Goal: Task Accomplishment & Management: Use online tool/utility

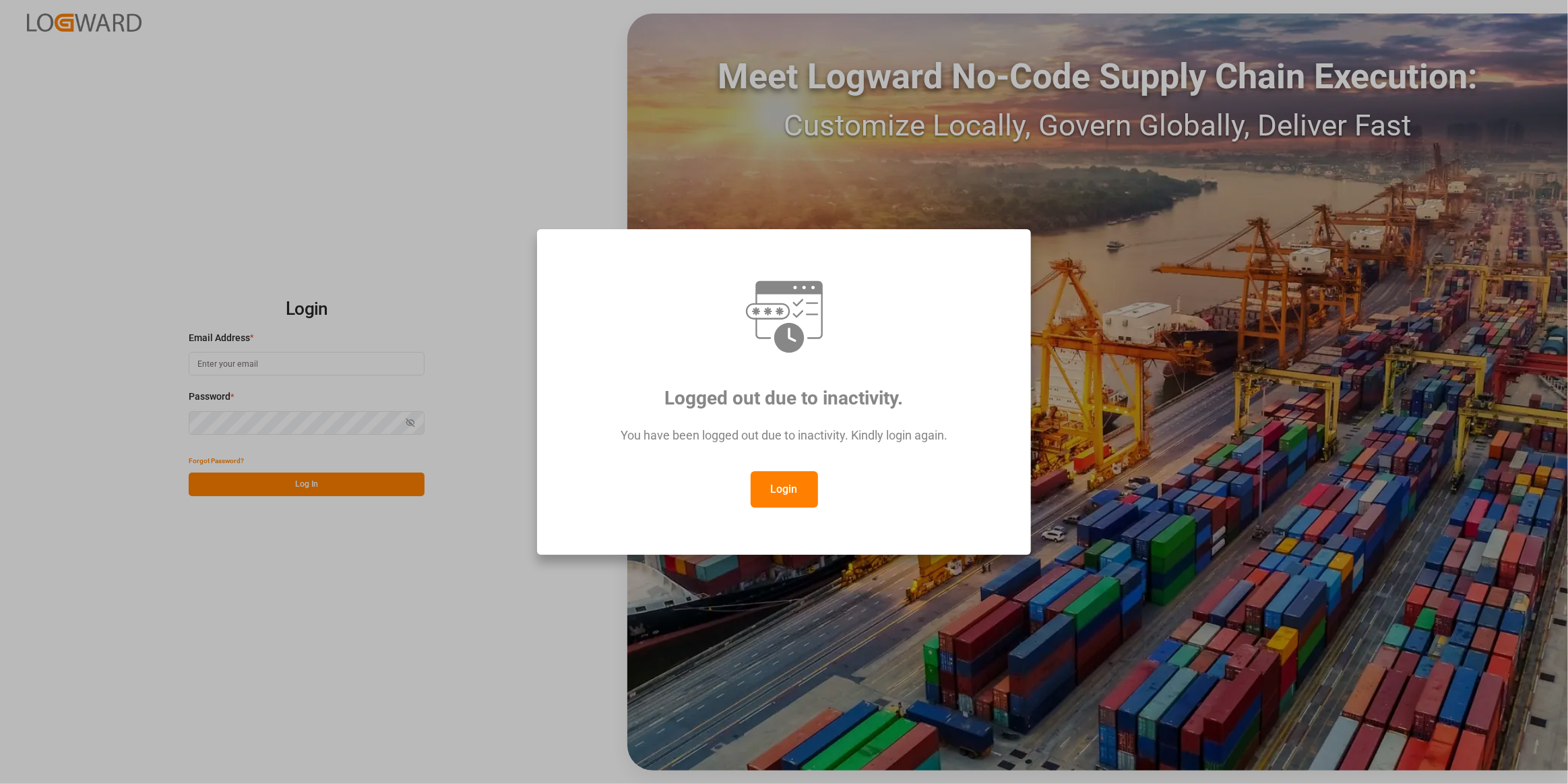
drag, startPoint x: 774, startPoint y: 469, endPoint x: 774, endPoint y: 482, distance: 13.0
click at [774, 469] on div "You have been logged out due to inactivity. Kindly login again." at bounding box center [784, 442] width 444 height 59
click at [774, 482] on button "Login" at bounding box center [784, 490] width 68 height 37
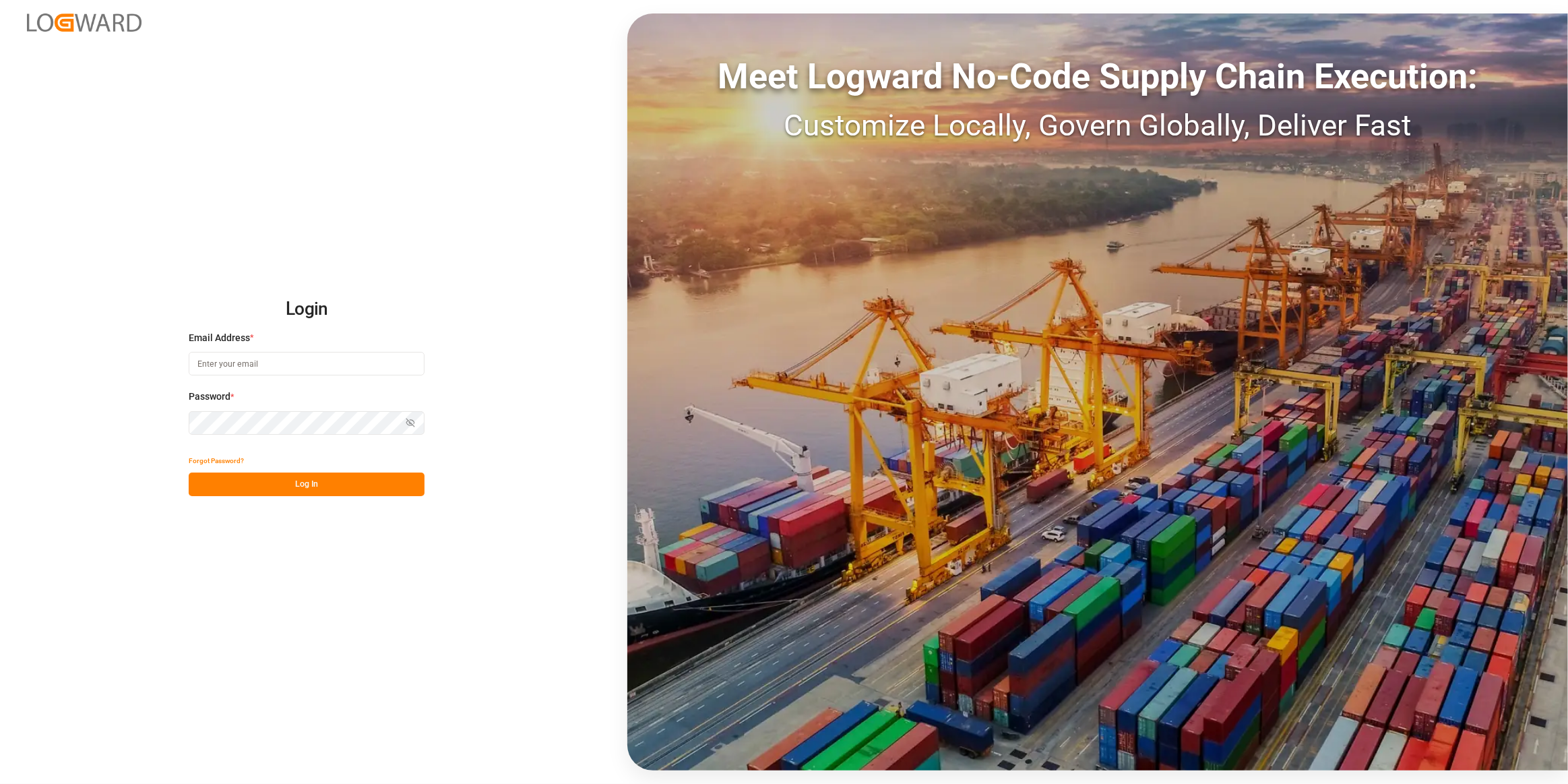
click at [340, 361] on input at bounding box center [306, 364] width 236 height 24
type input "[PERSON_NAME][EMAIL_ADDRESS][PERSON_NAME][DOMAIN_NAME]"
click at [316, 491] on button "Log In" at bounding box center [306, 484] width 236 height 24
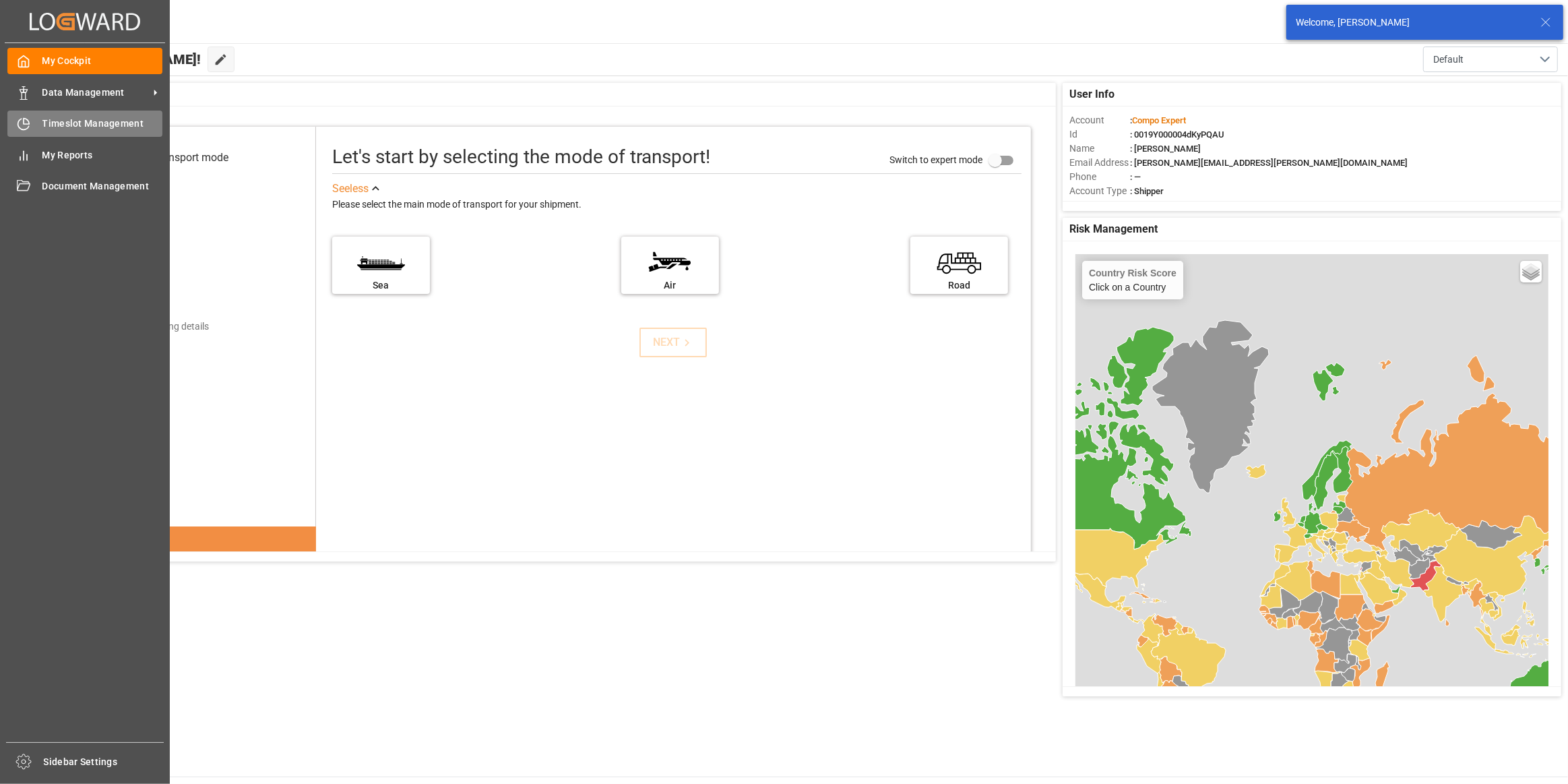
click at [32, 127] on div "Timeslot Management Timeslot Management" at bounding box center [84, 124] width 155 height 27
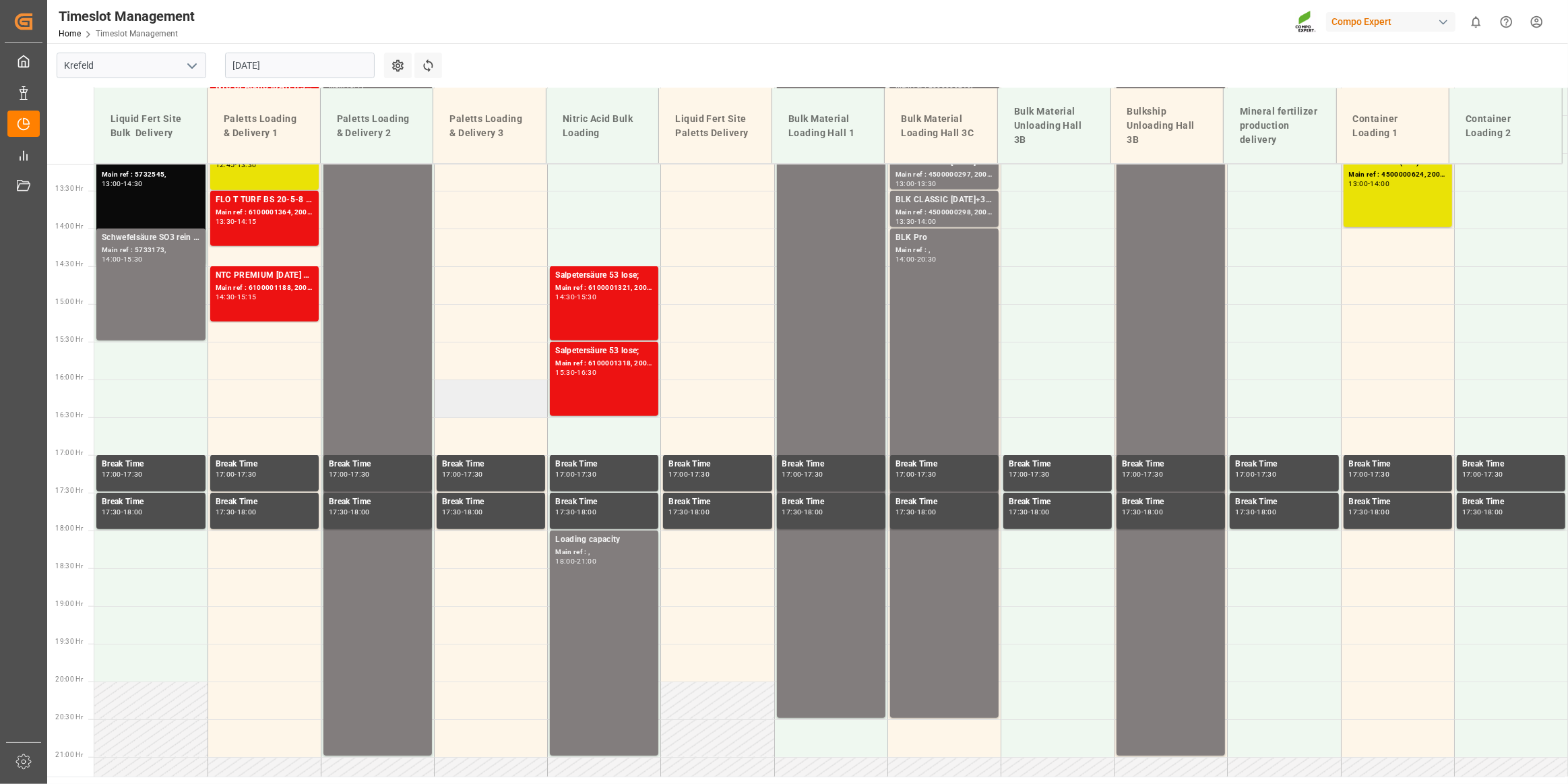
scroll to position [831, 0]
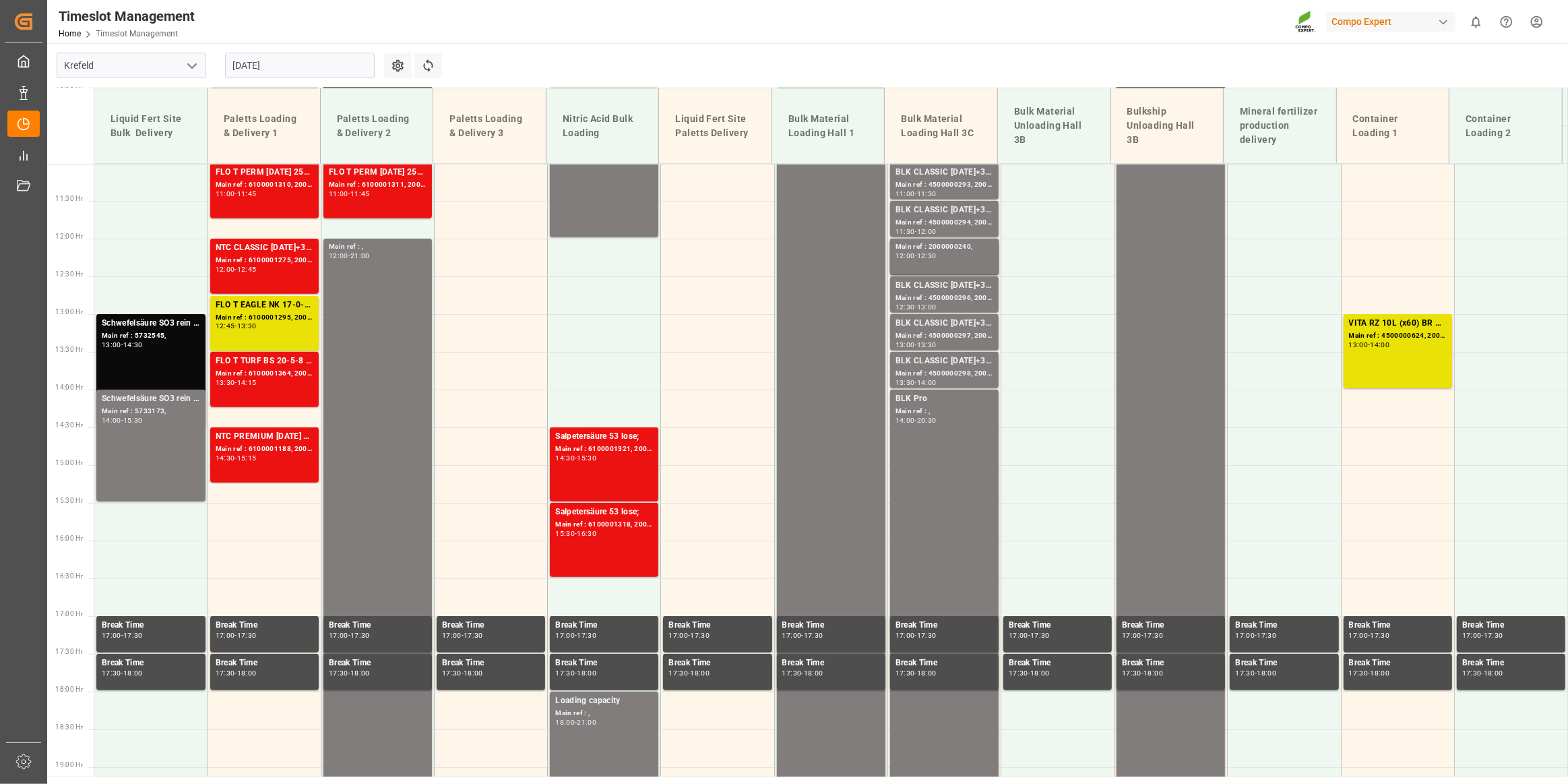
click at [286, 61] on input "[DATE]" at bounding box center [300, 65] width 149 height 26
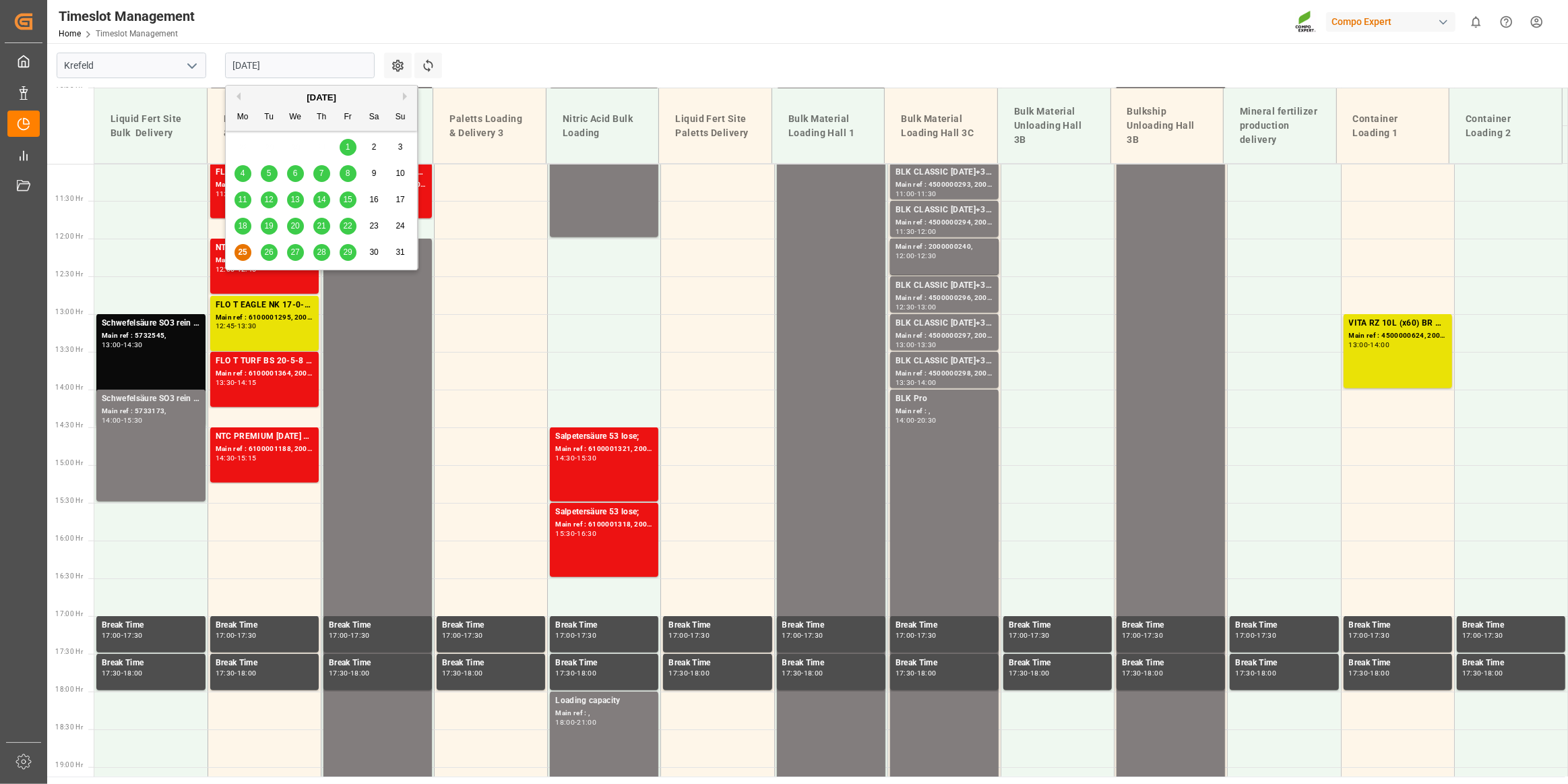
click at [268, 250] on span "26" at bounding box center [269, 252] width 9 height 9
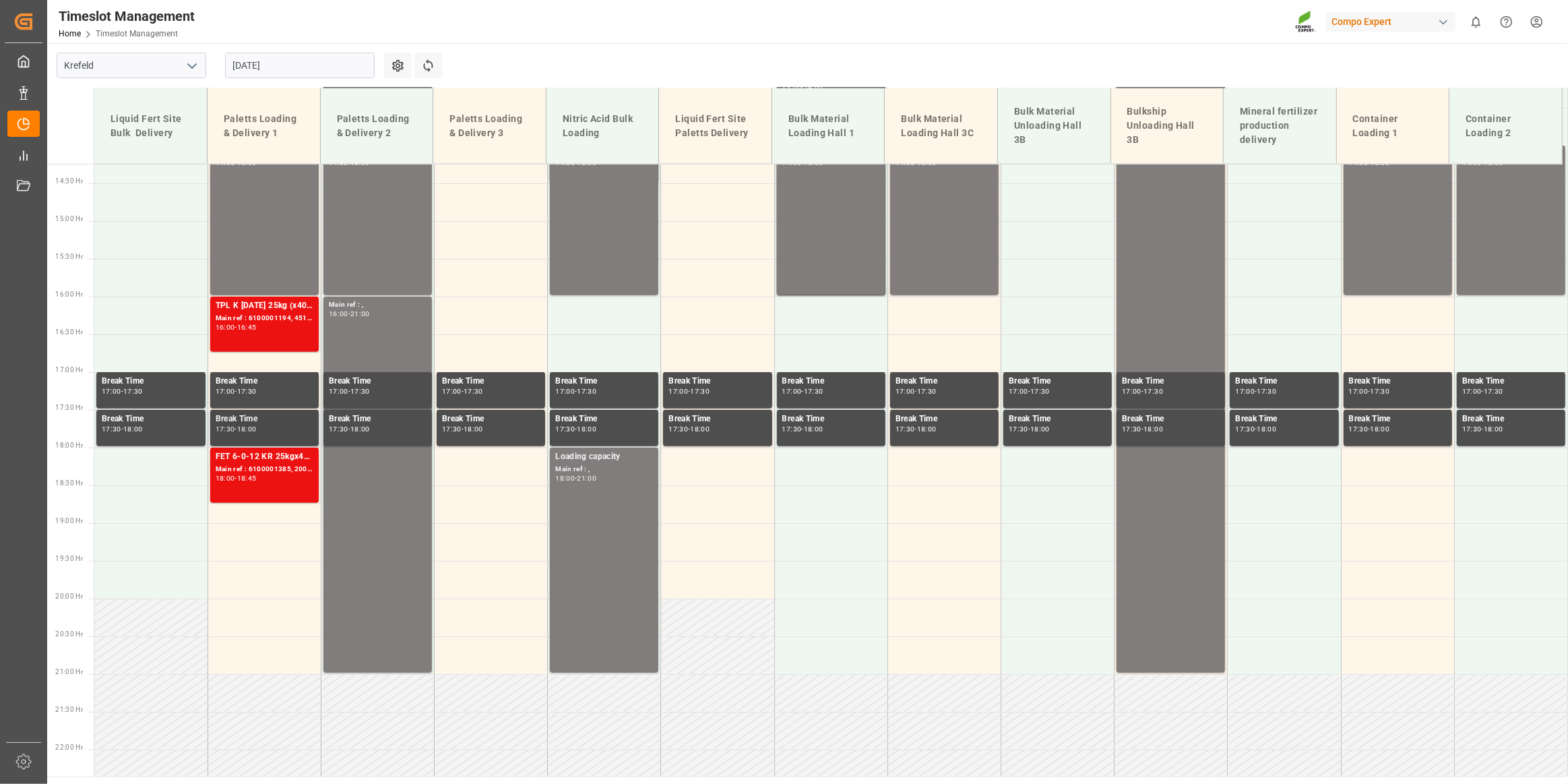
scroll to position [892, 0]
